Goal: Transaction & Acquisition: Purchase product/service

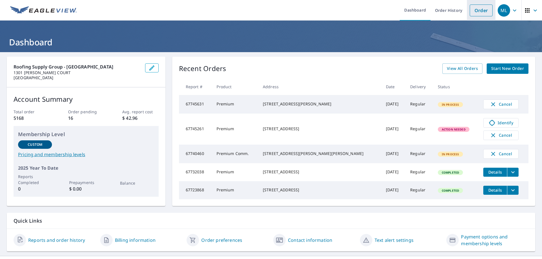
click at [476, 10] on link "Order" at bounding box center [481, 11] width 23 height 12
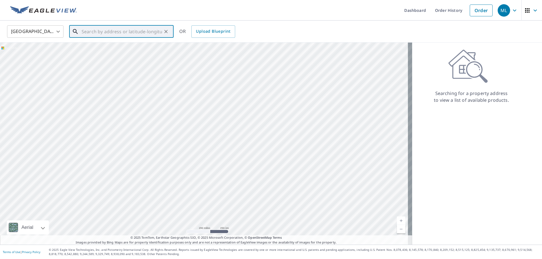
click at [97, 34] on input "text" at bounding box center [122, 32] width 80 height 16
type input "1"
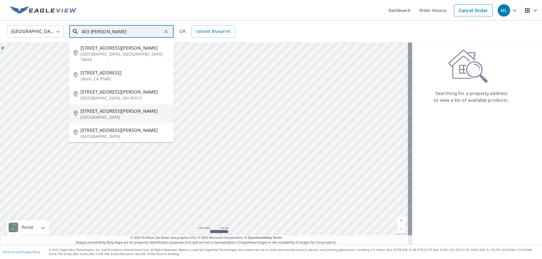
click at [87, 115] on p "[GEOGRAPHIC_DATA]" at bounding box center [124, 118] width 89 height 6
type input "[STREET_ADDRESS][PERSON_NAME]"
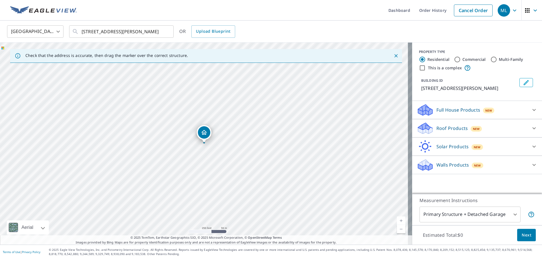
click at [441, 129] on p "Roof Products" at bounding box center [451, 128] width 31 height 7
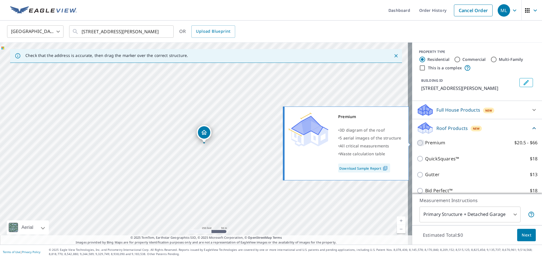
click at [418, 143] on input "Premium $20.5 - $66" at bounding box center [421, 143] width 8 height 7
checkbox input "true"
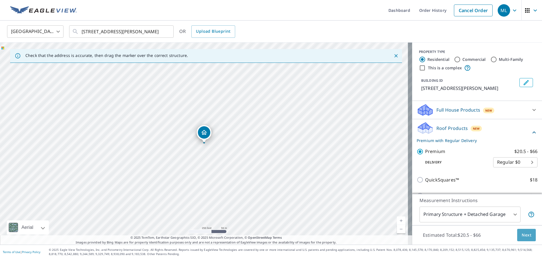
click at [524, 237] on span "Next" at bounding box center [527, 235] width 10 height 7
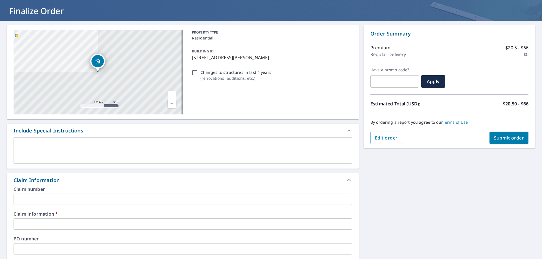
scroll to position [56, 0]
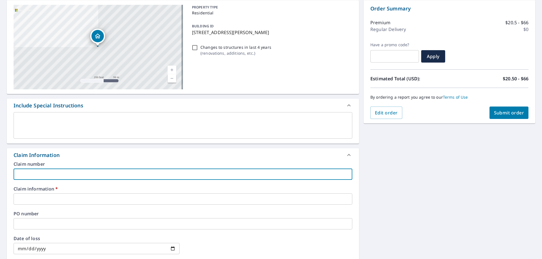
click at [44, 172] on input "text" at bounding box center [183, 174] width 339 height 11
type input "352860"
checkbox input "true"
click at [52, 202] on input "text" at bounding box center [183, 199] width 339 height 11
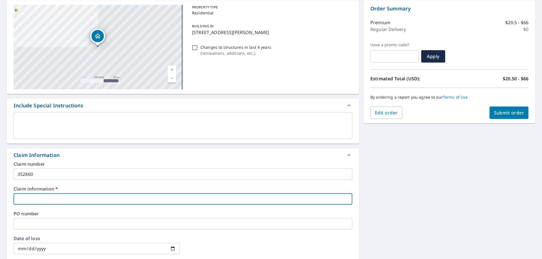
type input "[EMAIL_ADDRESS][DOMAIN_NAME]"
click at [507, 113] on span "Submit order" at bounding box center [509, 113] width 30 height 6
checkbox input "true"
